Goal: Information Seeking & Learning: Learn about a topic

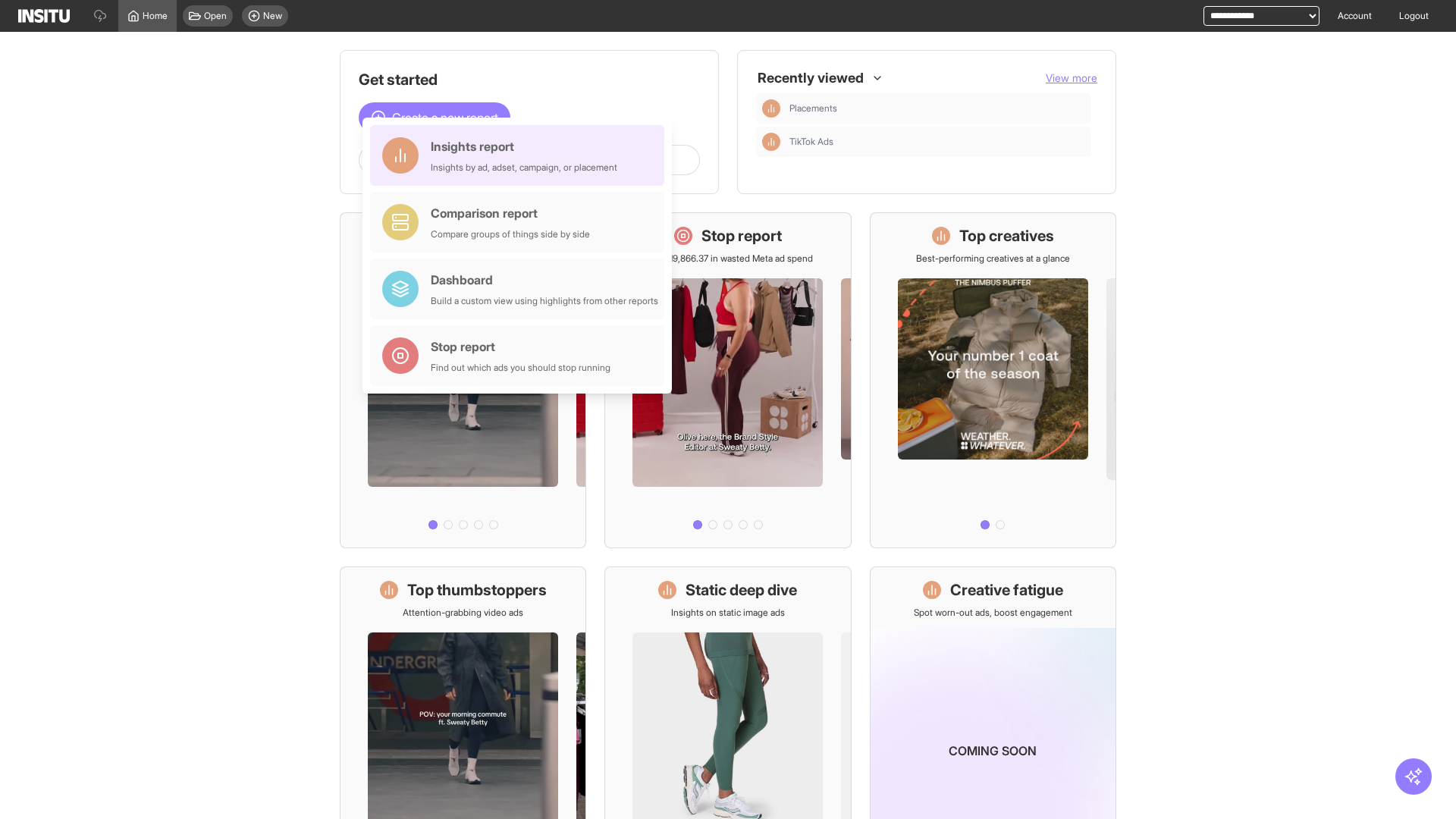
click at [521, 155] on div "Insights report Insights by ad, adset, campaign, or placement" at bounding box center [524, 155] width 186 height 37
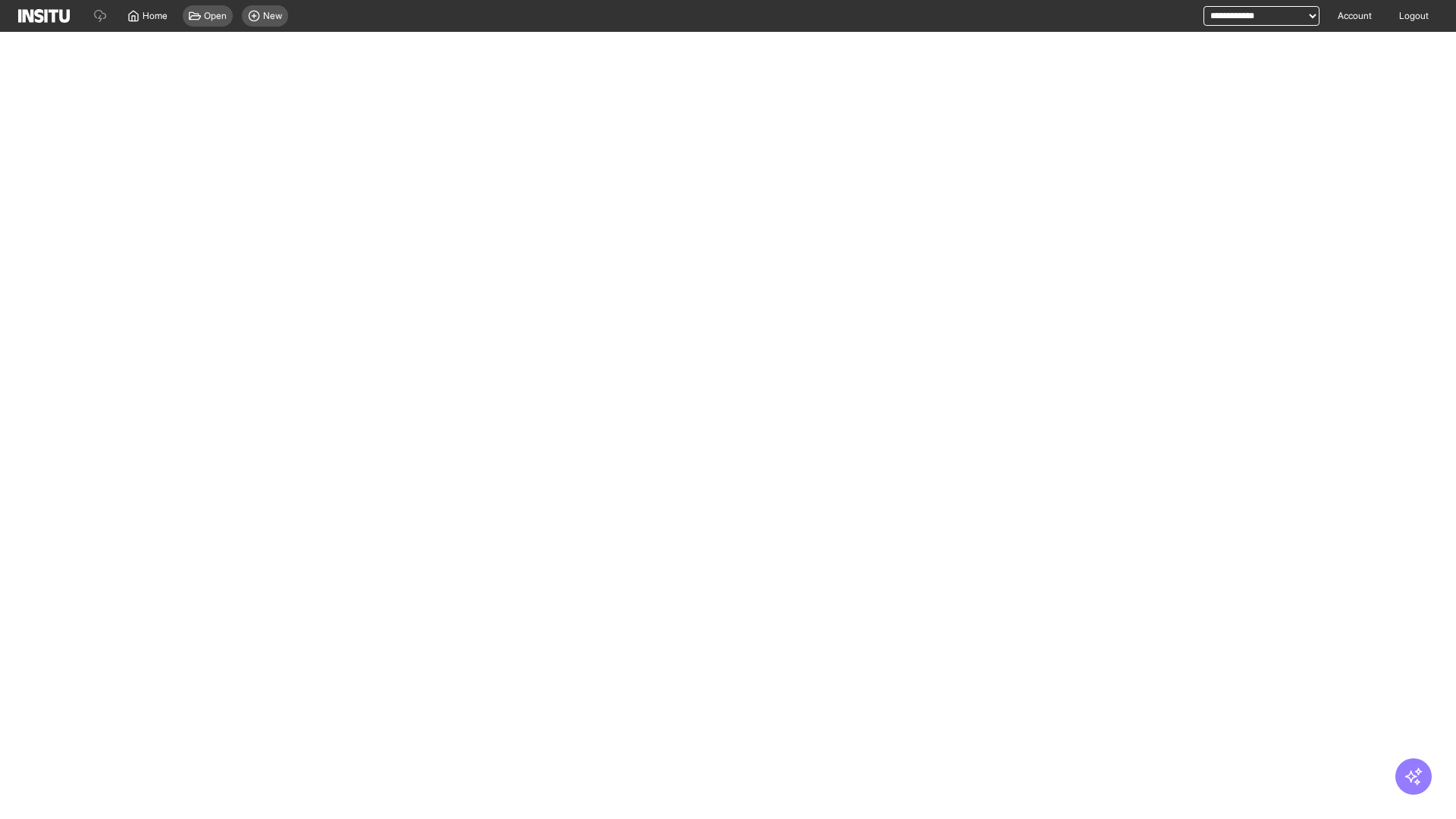
select select "**"
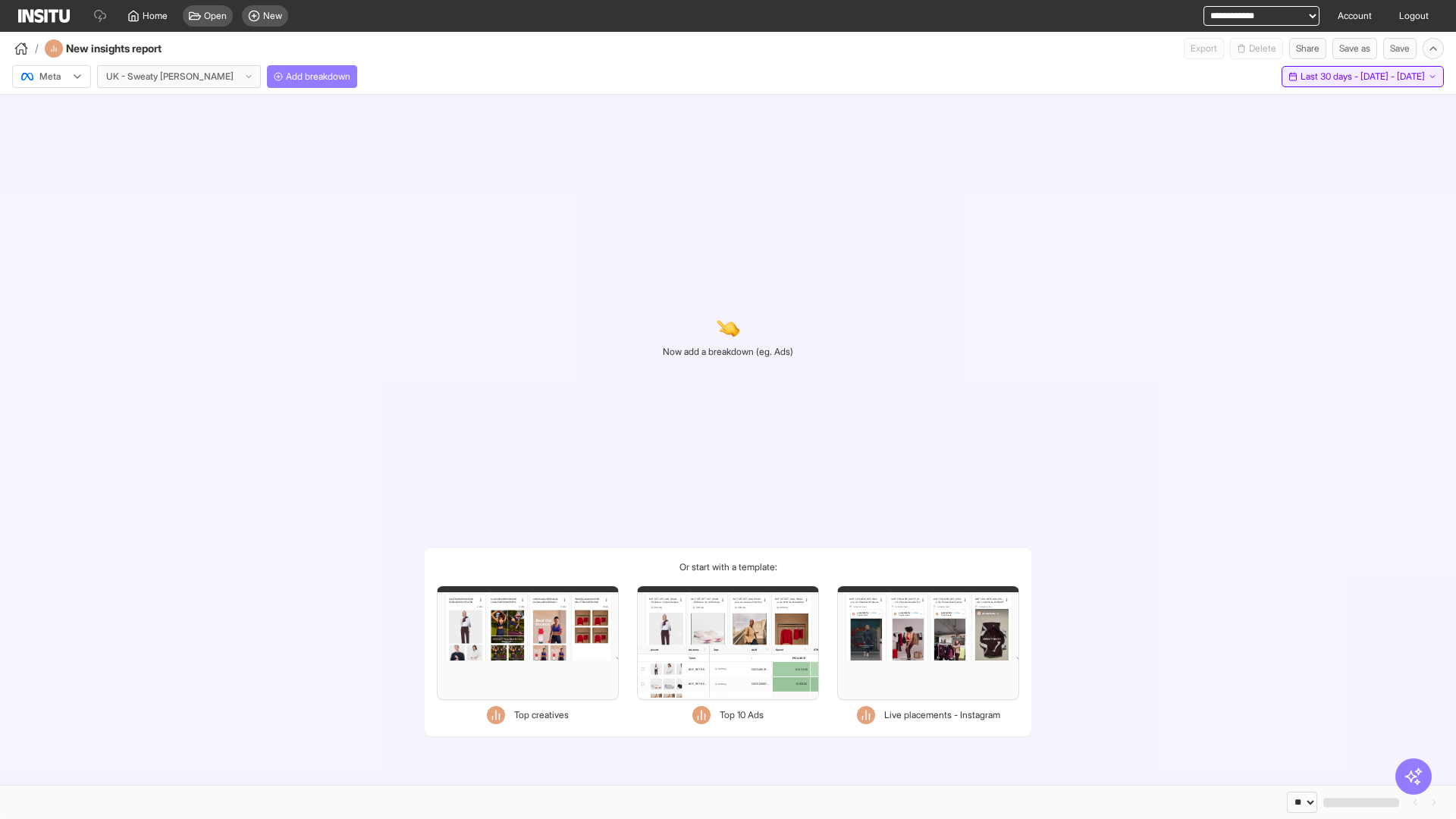
click at [1327, 76] on span "Last 30 days - [DATE] - [DATE]" at bounding box center [1363, 76] width 125 height 12
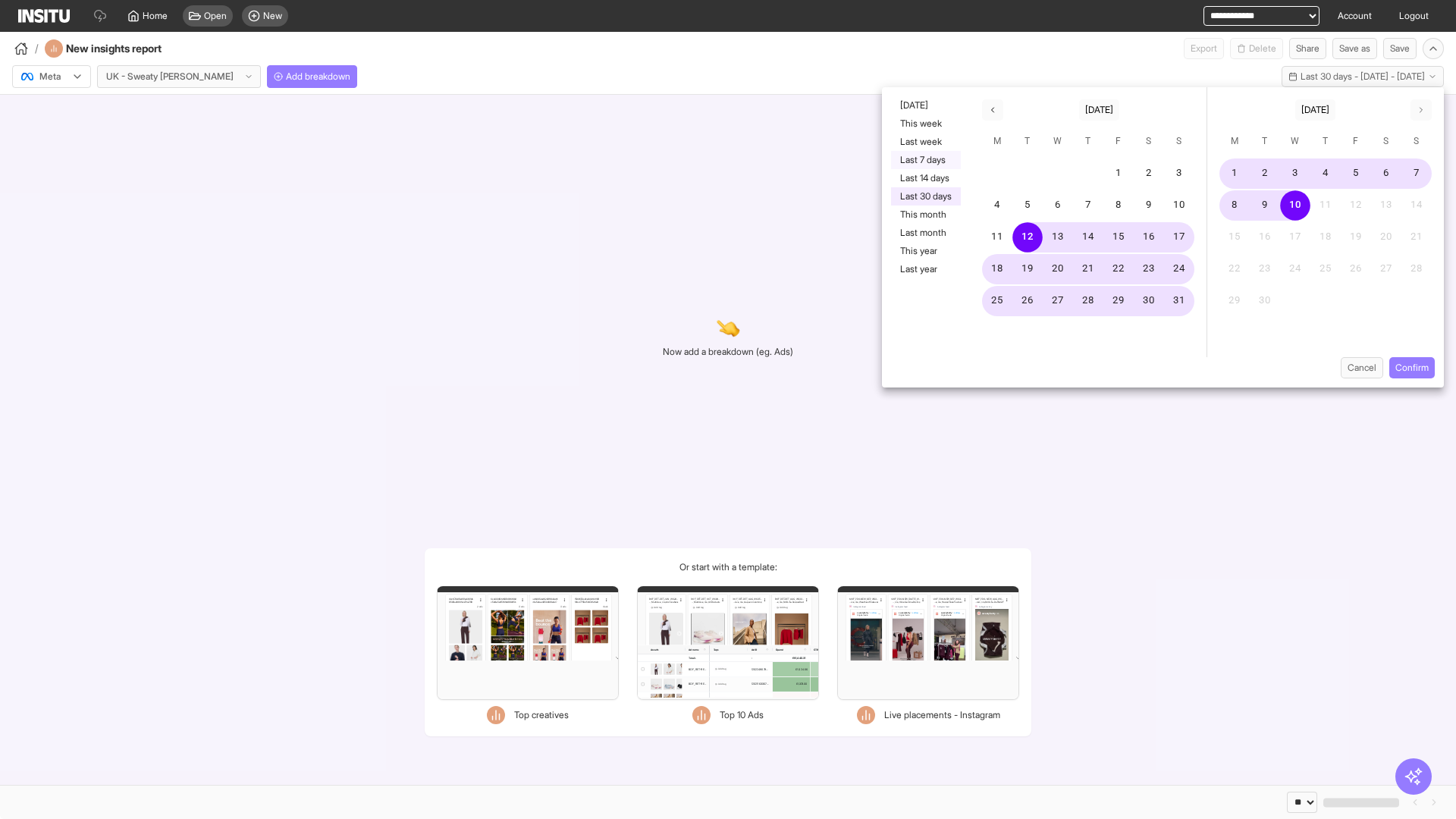
click at [925, 160] on button "Last 7 days" at bounding box center [925, 160] width 70 height 18
